Goal: Check status: Check status

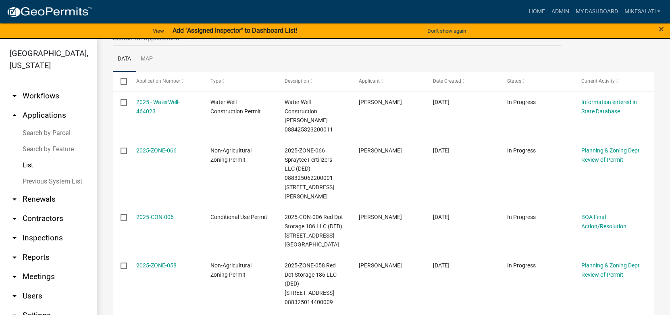
scroll to position [161, 0]
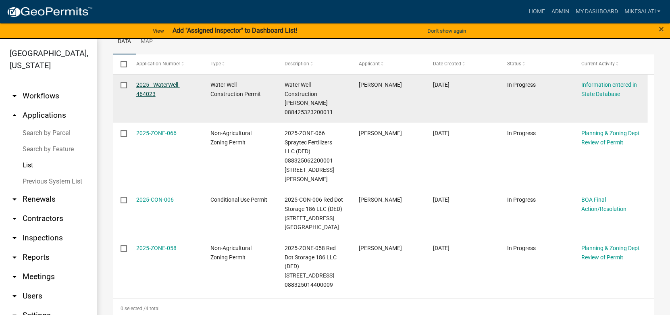
click at [164, 87] on link "2025 - WaterWell-464023" at bounding box center [158, 89] width 44 height 16
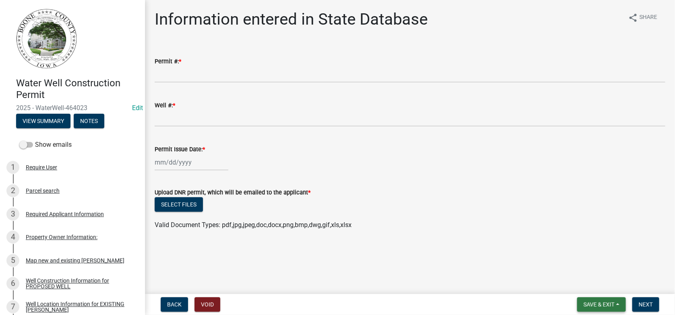
click at [546, 250] on span "Save & Exit" at bounding box center [599, 304] width 31 height 6
click at [546, 250] on button "Save & Exit" at bounding box center [594, 283] width 64 height 19
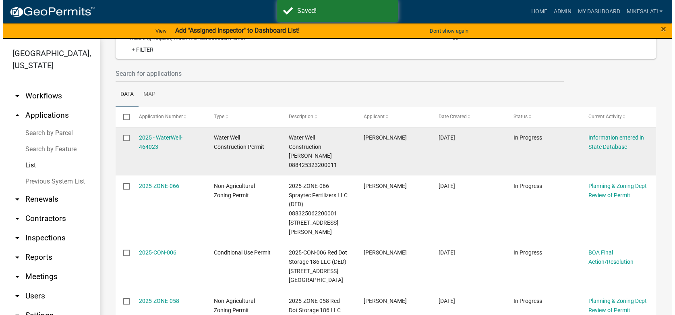
scroll to position [161, 0]
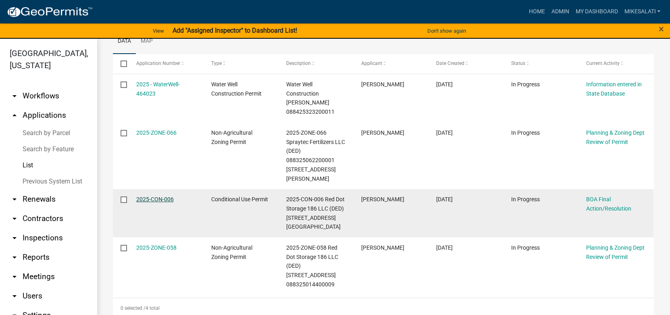
click at [152, 196] on link "2025-CON-006" at bounding box center [154, 199] width 37 height 6
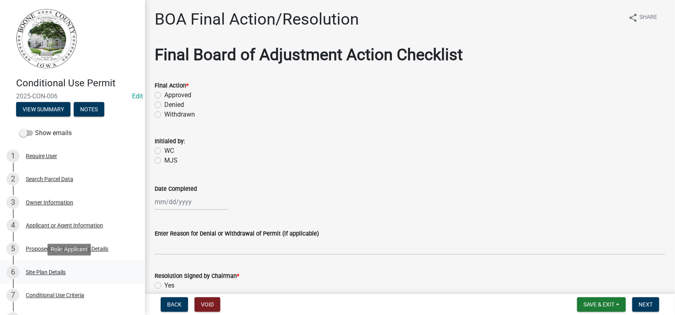
click at [58, 250] on div "Site Plan Details" at bounding box center [46, 272] width 40 height 6
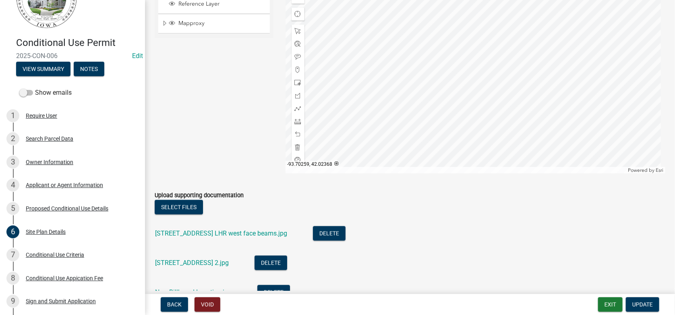
scroll to position [484, 0]
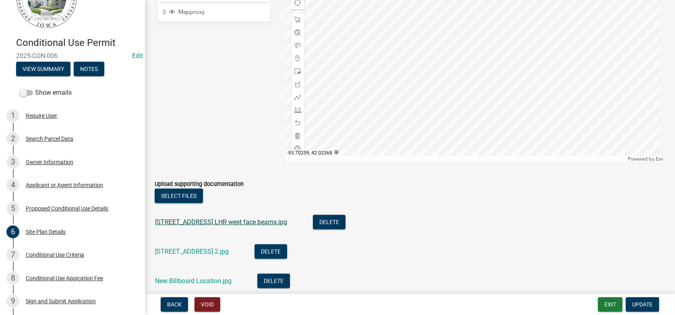
click at [212, 218] on link "[STREET_ADDRESS] LHR west face beams.jpg" at bounding box center [221, 222] width 132 height 8
click at [185, 247] on link "[STREET_ADDRESS] 2.jpg" at bounding box center [192, 251] width 74 height 8
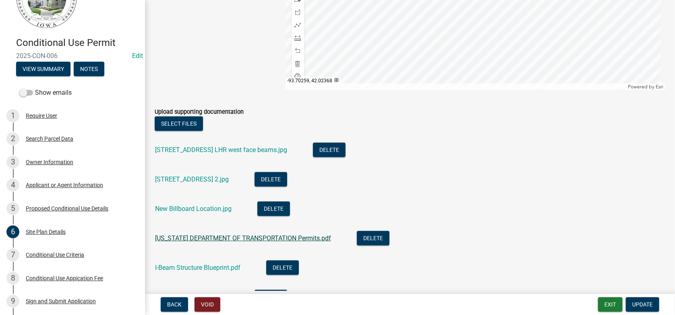
scroll to position [564, 0]
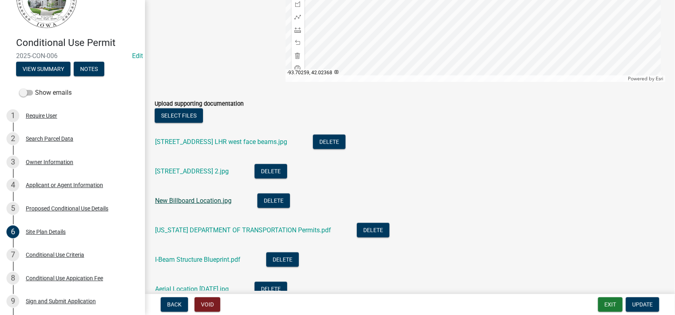
click at [189, 197] on link "New Billboard Location.jpg" at bounding box center [193, 201] width 77 height 8
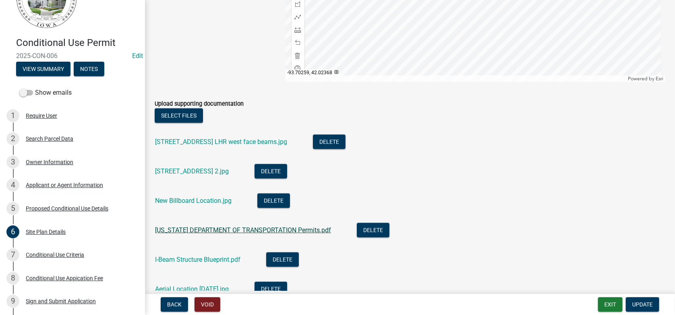
click at [183, 226] on link "[US_STATE] DEPARTMENT OF TRANSPORTATION Permits.pdf" at bounding box center [243, 230] width 176 height 8
click at [192, 250] on link "I-Beam Structure Blueprint.pdf" at bounding box center [197, 259] width 85 height 8
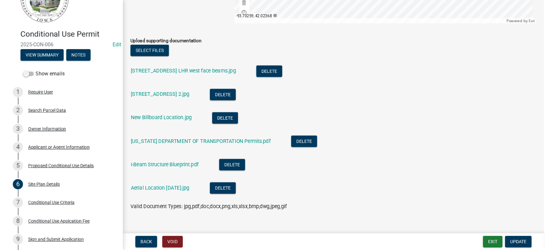
scroll to position [624, 0]
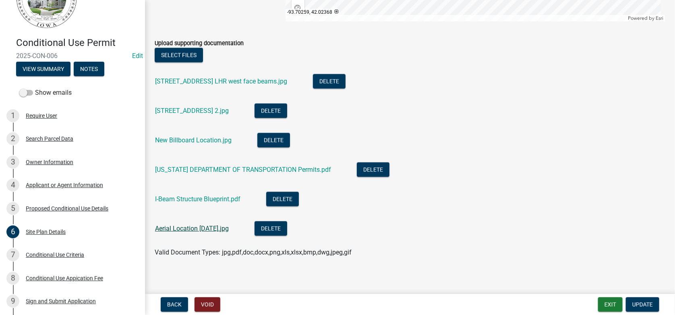
click at [187, 224] on link "Aerial Location [DATE].jpg" at bounding box center [192, 228] width 74 height 8
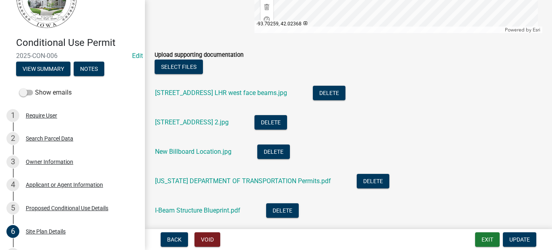
scroll to position [641, 0]
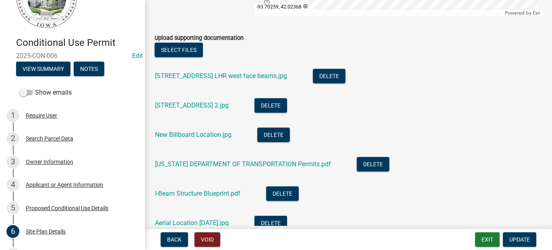
drag, startPoint x: 82, startPoint y: 35, endPoint x: 130, endPoint y: 35, distance: 48.0
click at [85, 35] on div "Conditional Use Permit 2025-CON-006 Edit View Summary Notes" at bounding box center [72, 55] width 132 height 48
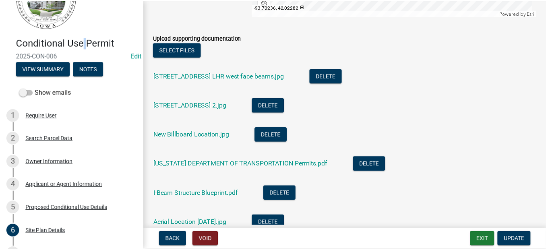
scroll to position [520, 0]
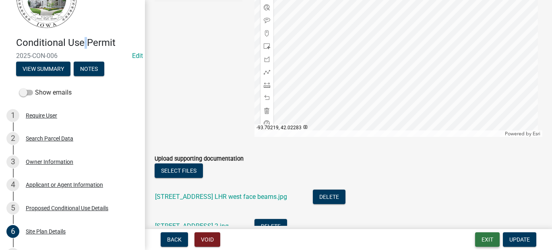
click at [492, 238] on button "Exit" at bounding box center [488, 240] width 25 height 15
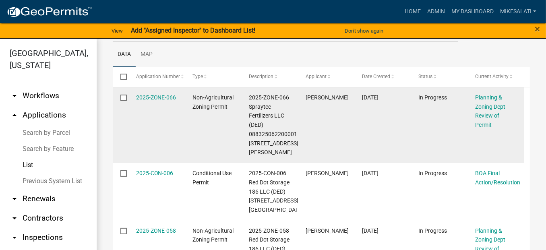
scroll to position [80, 0]
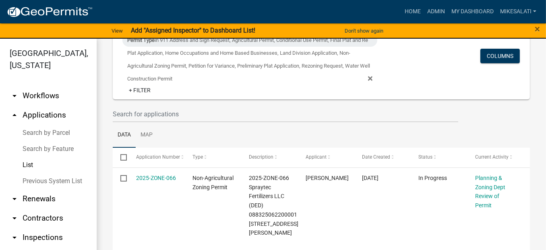
click at [43, 125] on link "Search by Parcel" at bounding box center [48, 133] width 97 height 16
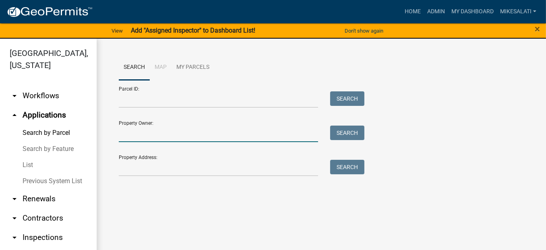
click at [137, 136] on input "Property Owner:" at bounding box center [218, 134] width 199 height 17
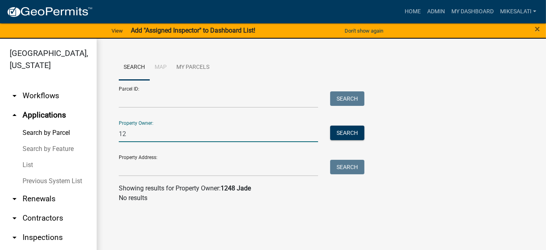
type input "1"
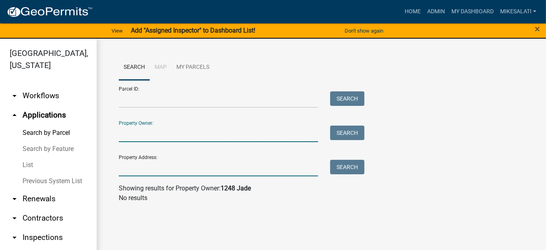
click at [127, 170] on input "Property Address:" at bounding box center [218, 168] width 199 height 17
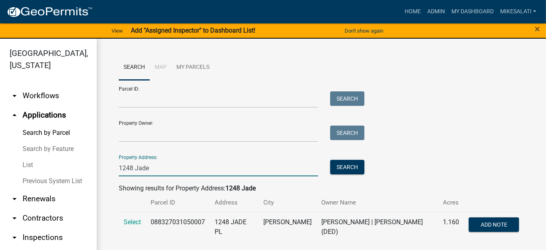
scroll to position [1, 0]
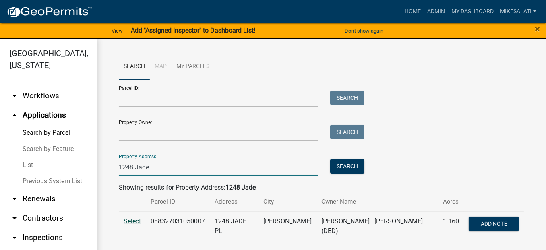
type input "1248 Jade"
click at [129, 222] on span "Select" at bounding box center [132, 222] width 17 height 8
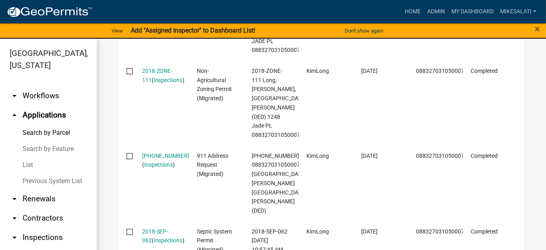
scroll to position [807, 0]
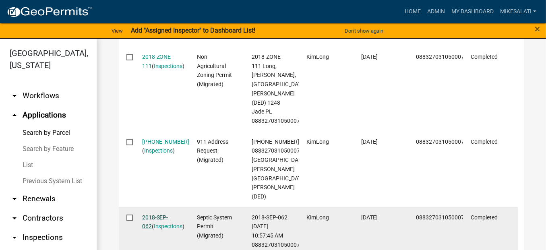
click at [153, 214] on link "2018-SEP-062" at bounding box center [155, 222] width 26 height 16
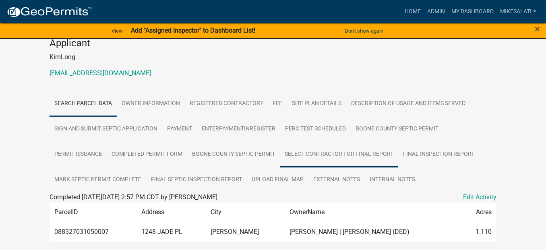
scroll to position [125, 0]
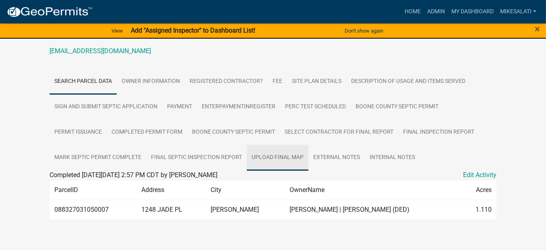
click at [280, 148] on link "Upload final map" at bounding box center [278, 158] width 62 height 26
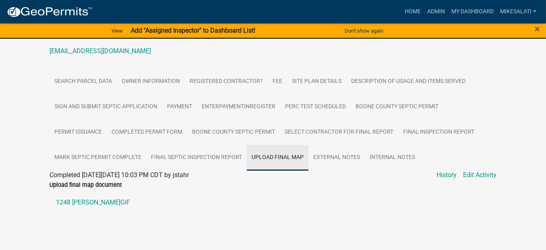
scroll to position [120, 0]
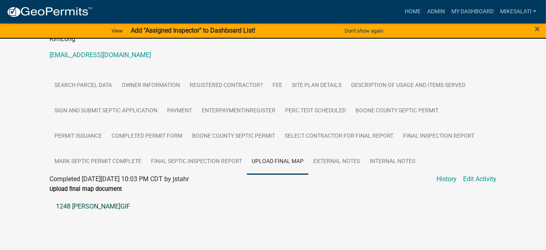
click at [85, 197] on link "1248 [PERSON_NAME]GIF" at bounding box center [273, 206] width 447 height 19
click at [537, 29] on span "×" at bounding box center [537, 28] width 5 height 11
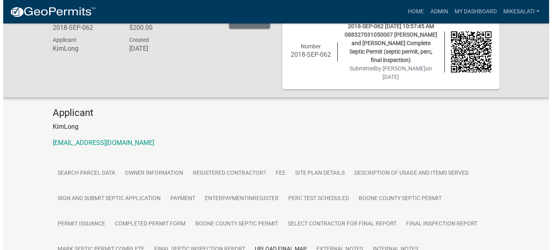
scroll to position [0, 0]
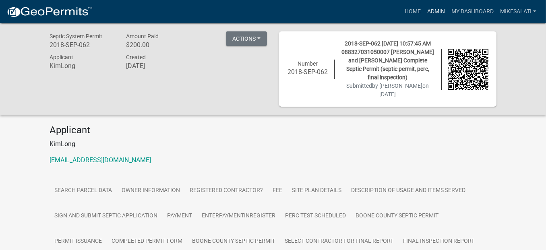
click at [435, 12] on link "Admin" at bounding box center [436, 11] width 24 height 15
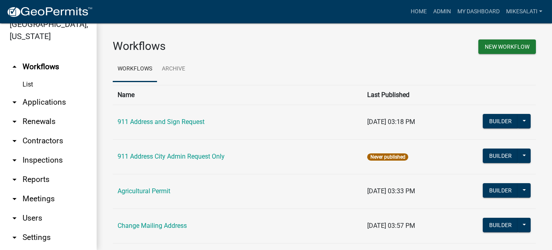
scroll to position [21, 0]
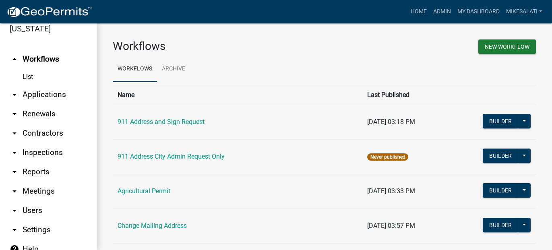
click at [29, 85] on link "arrow_drop_down Applications" at bounding box center [48, 94] width 97 height 19
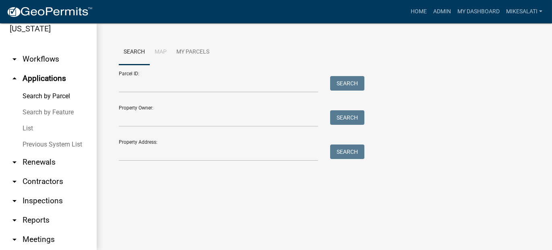
click at [26, 120] on link "List" at bounding box center [48, 128] width 97 height 16
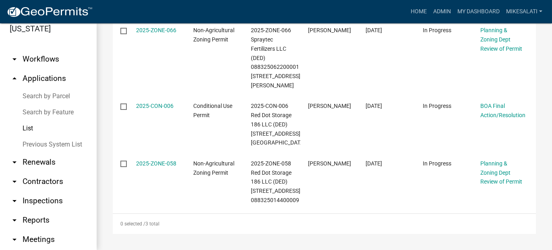
scroll to position [231, 0]
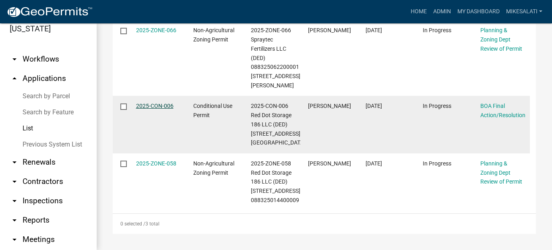
click at [144, 103] on link "2025-CON-006" at bounding box center [154, 106] width 37 height 6
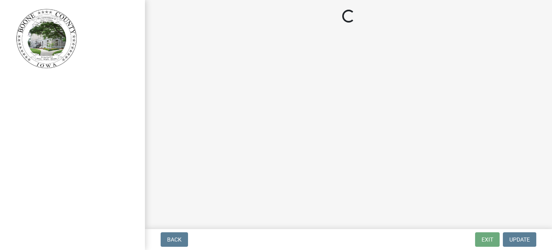
click at [144, 85] on header at bounding box center [72, 48] width 145 height 97
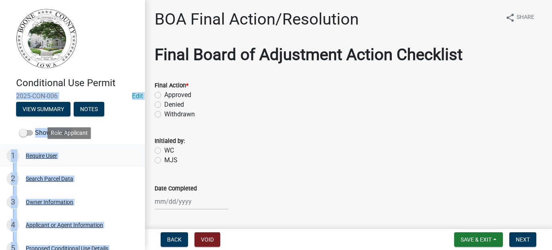
click at [98, 162] on link "1 Require User" at bounding box center [72, 155] width 145 height 23
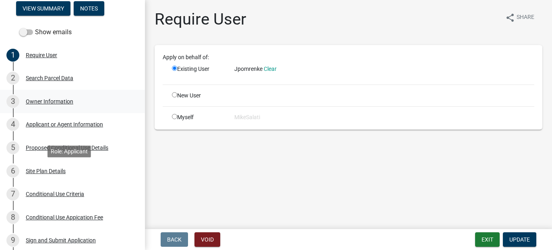
scroll to position [121, 0]
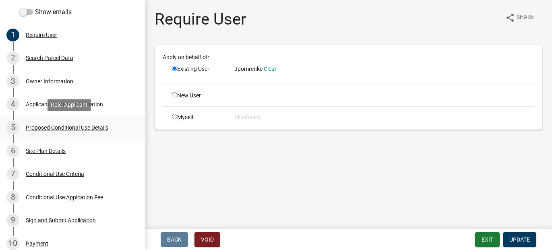
click at [58, 126] on div "Proposed Conditional Use Details" at bounding box center [67, 128] width 83 height 6
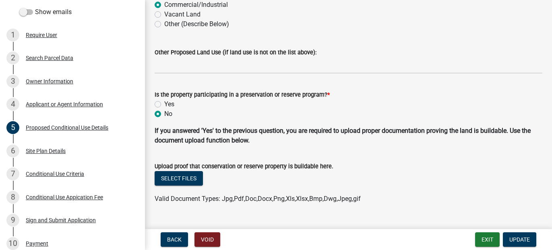
scroll to position [395, 0]
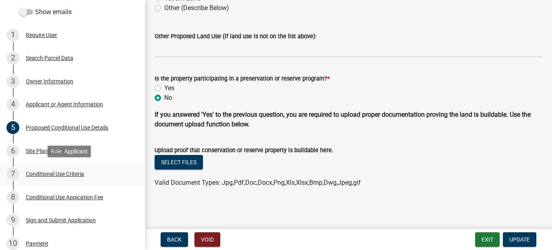
click at [74, 178] on div "7 Conditional Use Criteria" at bounding box center [69, 174] width 126 height 13
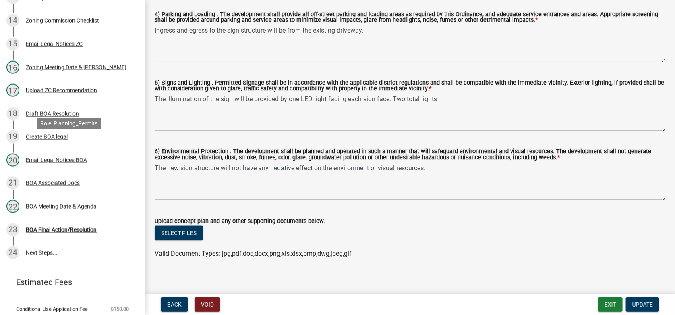
scroll to position [461, 0]
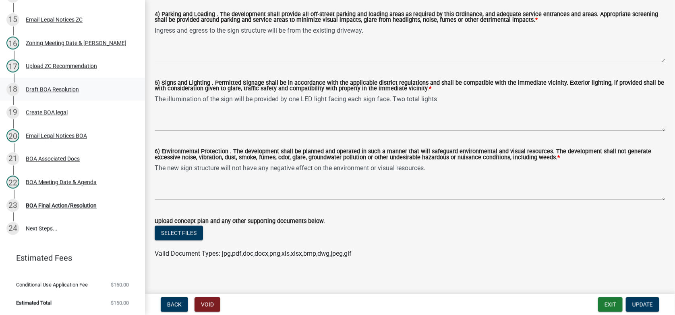
click at [52, 89] on div "Draft BOA Resolution" at bounding box center [52, 90] width 53 height 6
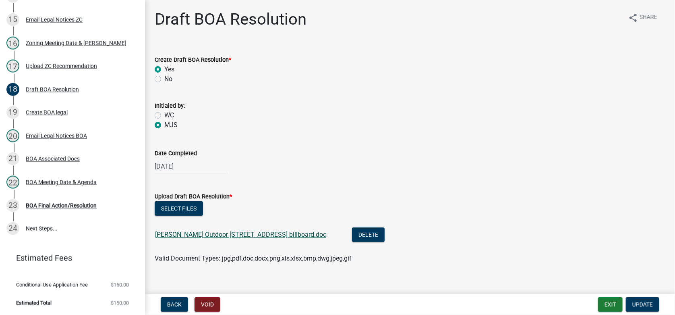
click at [230, 232] on link "[PERSON_NAME] Outdoor [STREET_ADDRESS] billboard.doc" at bounding box center [240, 234] width 171 height 8
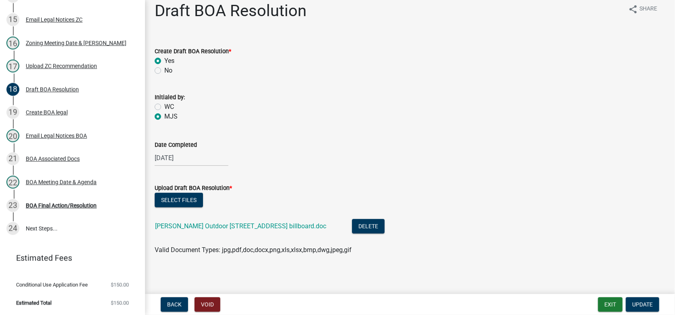
scroll to position [11, 0]
